Goal: Transaction & Acquisition: Purchase product/service

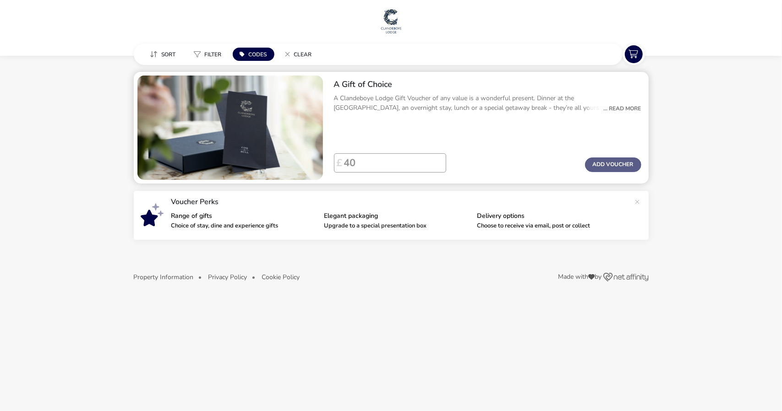
click at [631, 109] on div "... Read More" at bounding box center [620, 108] width 42 height 8
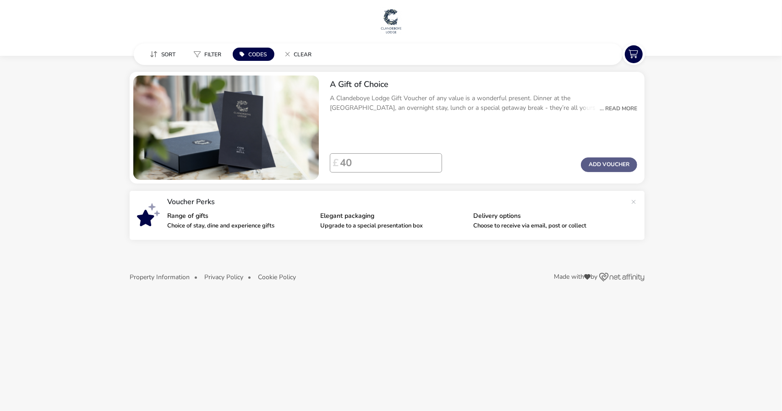
click at [702, 198] on div "A Gift of Choice Details Terms & Conditions A Clandeboye Lodge Gift Voucher of …" at bounding box center [391, 205] width 782 height 411
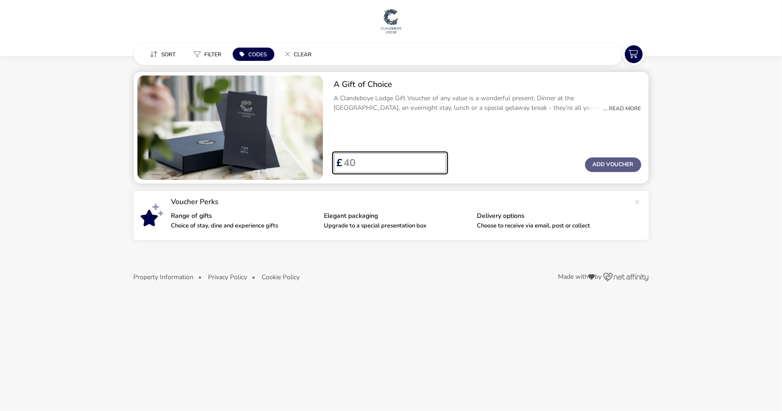
click at [408, 166] on input "Voucher Price" at bounding box center [391, 162] width 96 height 19
type input "200"
click at [599, 167] on button "Add Voucher" at bounding box center [613, 165] width 56 height 15
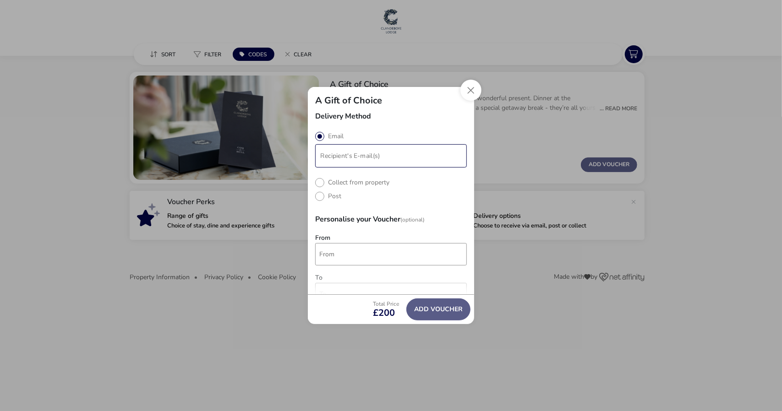
click at [353, 154] on input "modalAddVoucherInfo" at bounding box center [391, 156] width 148 height 20
type input "[EMAIL_ADDRESS][DOMAIN_NAME]"
click at [333, 261] on div "From" at bounding box center [391, 251] width 152 height 35
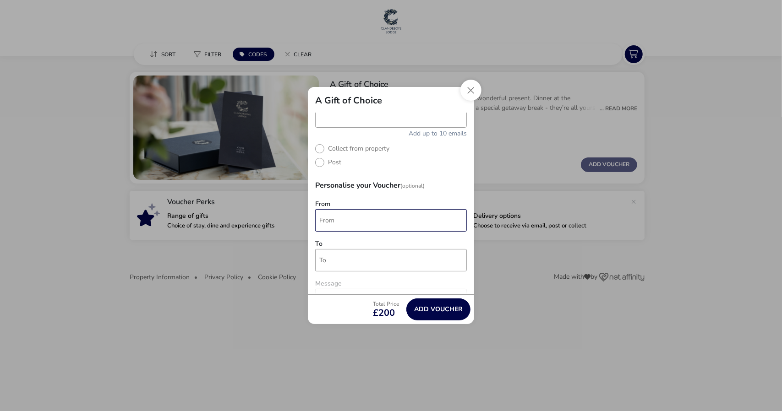
scroll to position [92, 0]
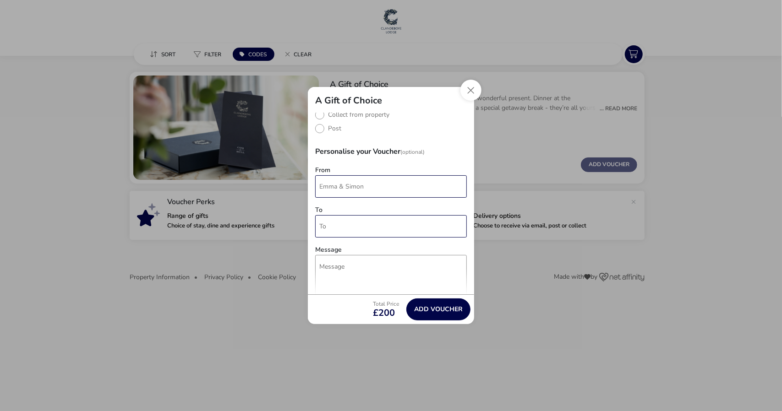
type input "Emma & Simon"
click at [353, 229] on input "To" at bounding box center [391, 226] width 152 height 22
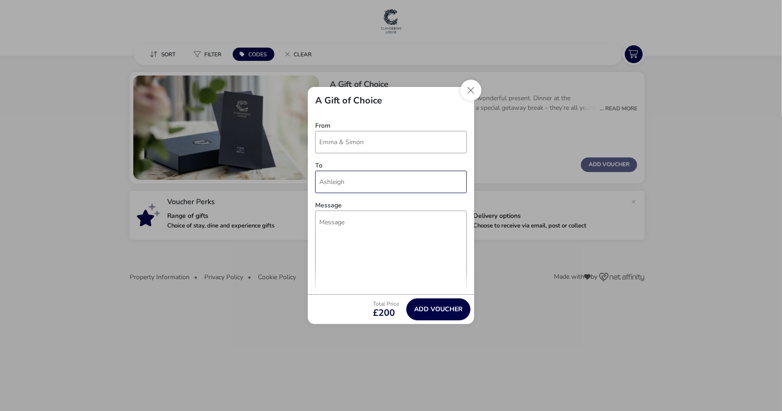
scroll to position [137, 0]
type input "Ashleigh"
click at [353, 229] on textarea "Message" at bounding box center [391, 251] width 152 height 85
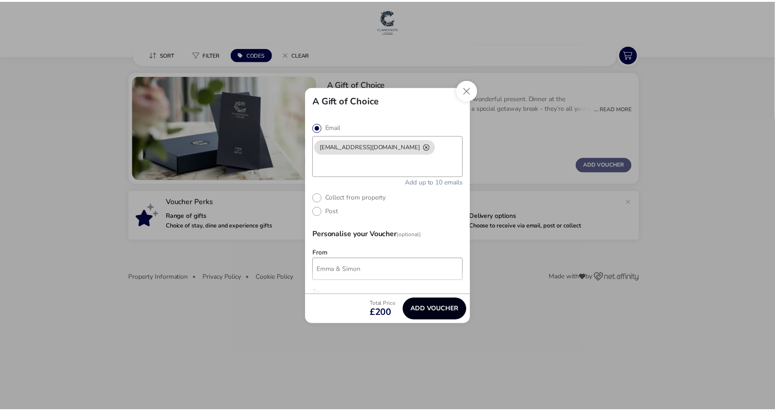
scroll to position [0, 0]
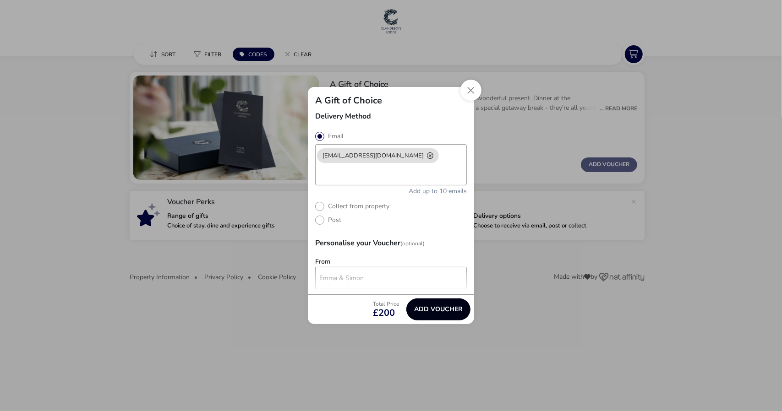
type textarea "For all the social media work so far xx"
click at [439, 313] on button "Add Voucher" at bounding box center [438, 310] width 64 height 22
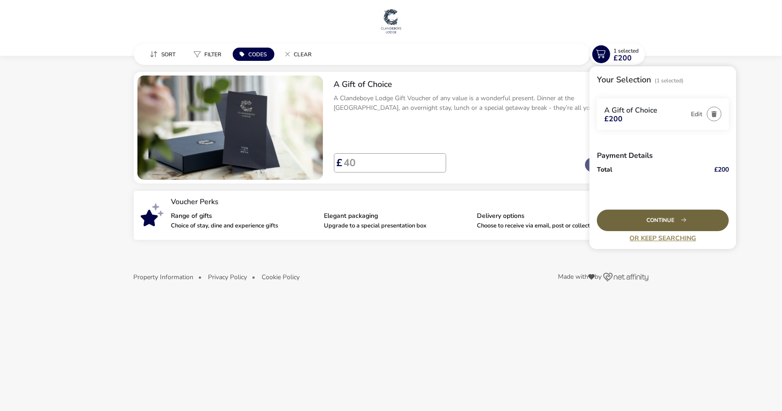
click at [651, 226] on div "Continue" at bounding box center [663, 221] width 132 height 22
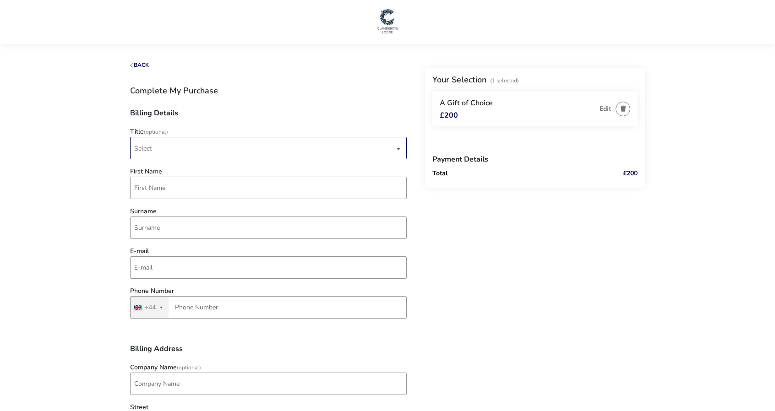
click at [188, 146] on span "Select" at bounding box center [264, 148] width 260 height 22
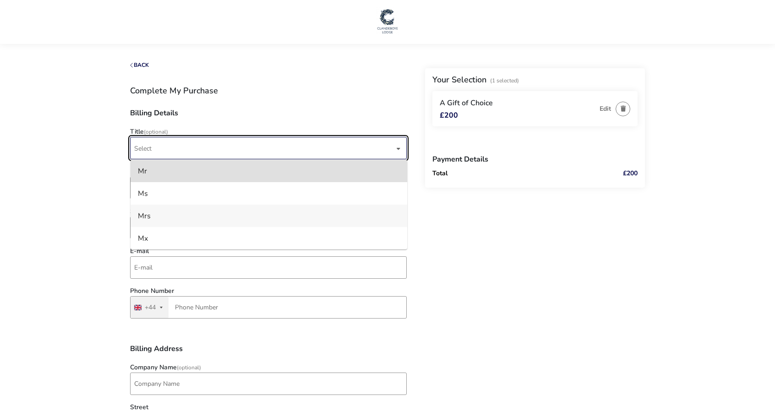
click at [180, 216] on li "Mrs" at bounding box center [269, 216] width 277 height 22
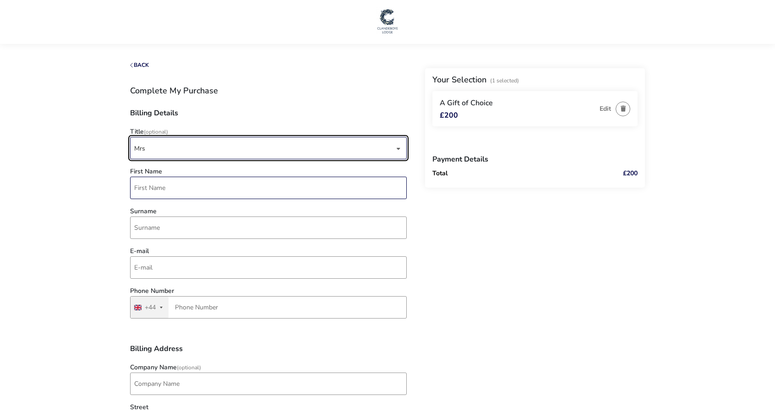
click at [179, 194] on input "First Name" at bounding box center [268, 188] width 277 height 22
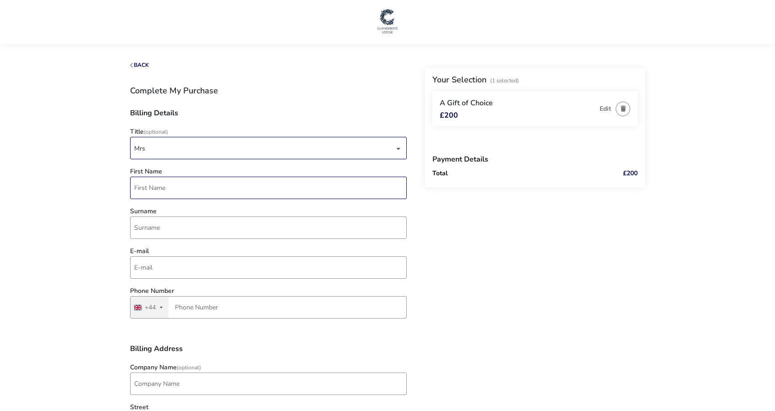
type input "[PERSON_NAME]"
type input "Capon"
type input "[EMAIL_ADDRESS][DOMAIN_NAME]"
type input "7769 150132"
type input "[STREET_ADDRESS]"
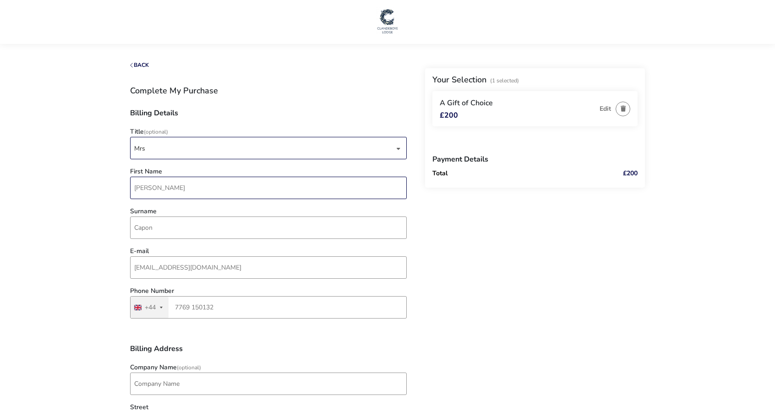
type input "Newmarket"
type input "CB8 9DG"
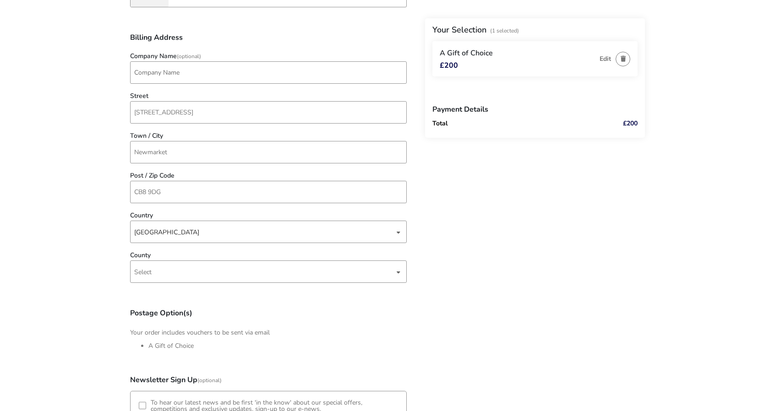
scroll to position [321, 0]
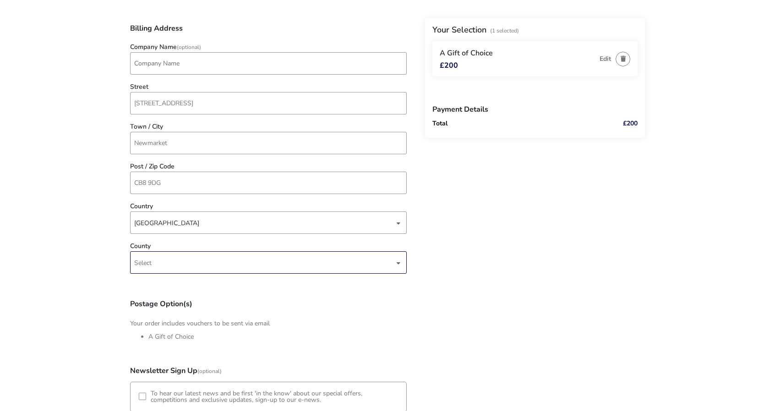
click at [227, 267] on span "Select" at bounding box center [264, 263] width 260 height 22
type input "suff"
click at [212, 314] on li "[GEOGRAPHIC_DATA]" at bounding box center [269, 308] width 277 height 22
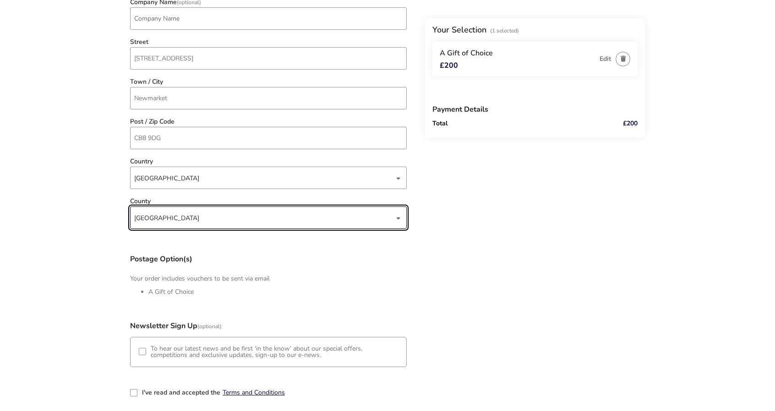
scroll to position [366, 0]
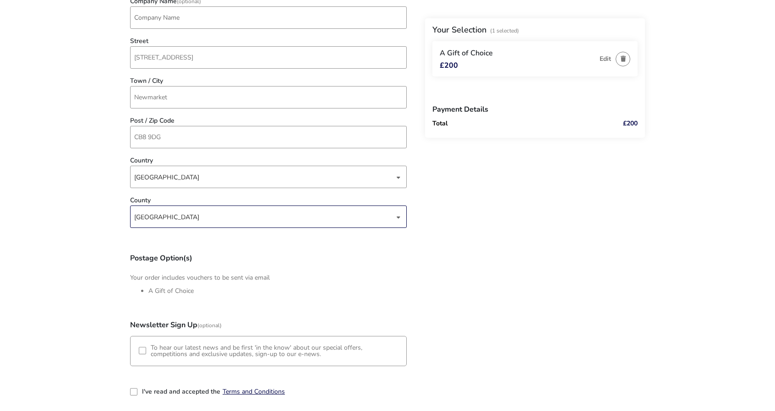
click at [136, 393] on div "3-term_condi" at bounding box center [133, 391] width 7 height 7
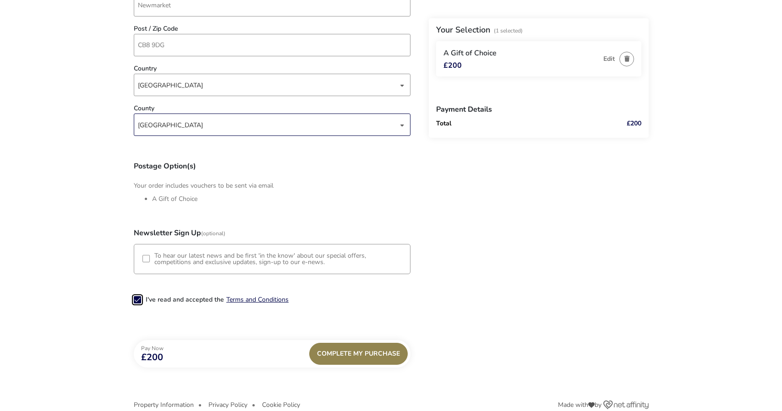
scroll to position [475, 0]
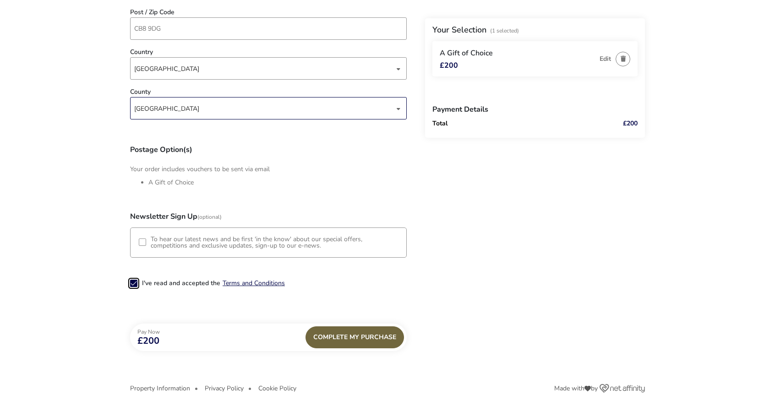
click at [383, 339] on div "Complete My Purchase" at bounding box center [354, 338] width 98 height 22
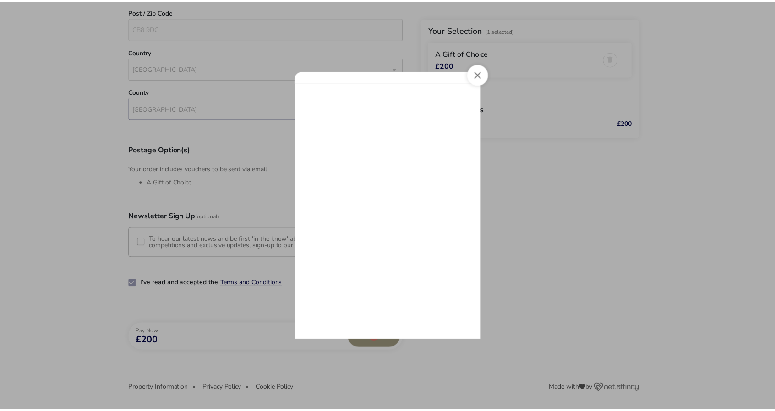
scroll to position [0, 0]
